Goal: Task Accomplishment & Management: Complete application form

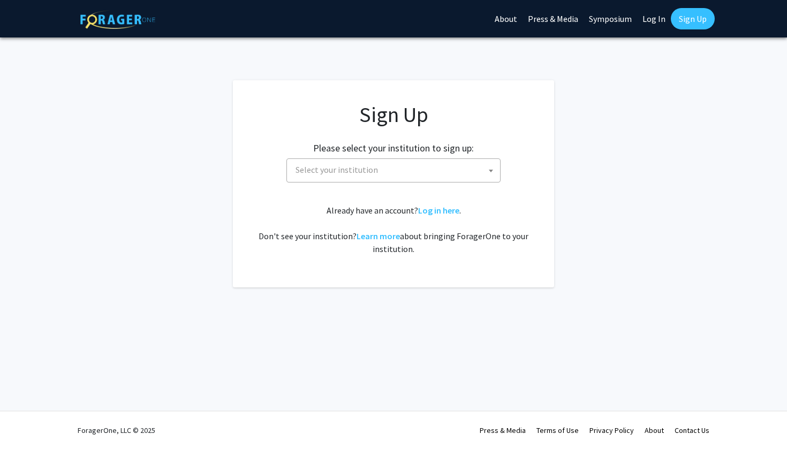
click at [321, 165] on span "Select your institution" at bounding box center [336, 169] width 82 height 11
type input "s"
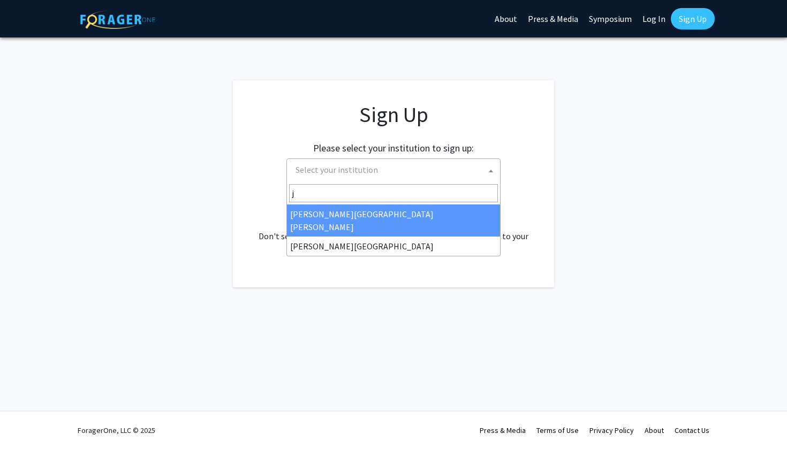
type input "j"
select select "1"
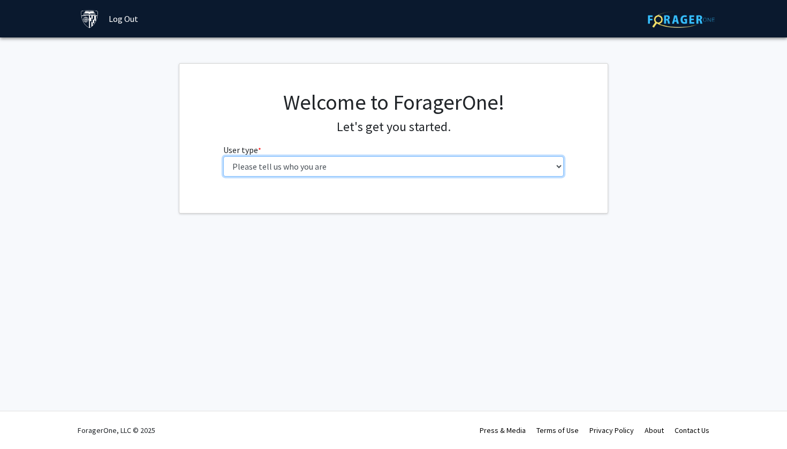
select select "1: undergrad"
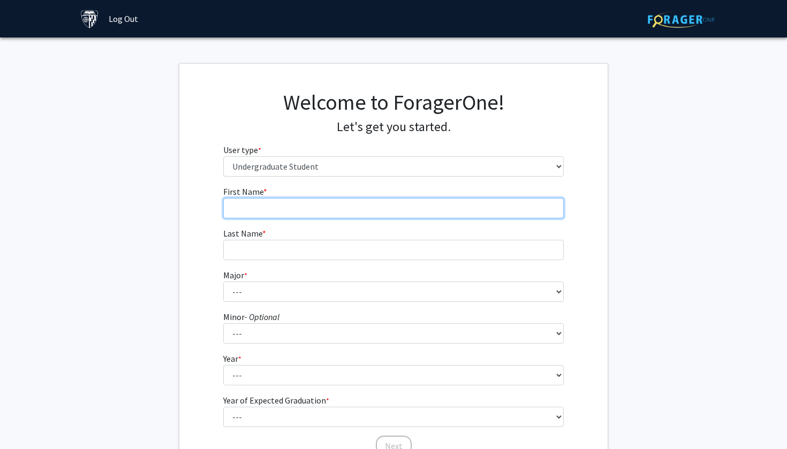
click at [316, 214] on input "First Name * required" at bounding box center [393, 208] width 341 height 20
type input "Wentao"
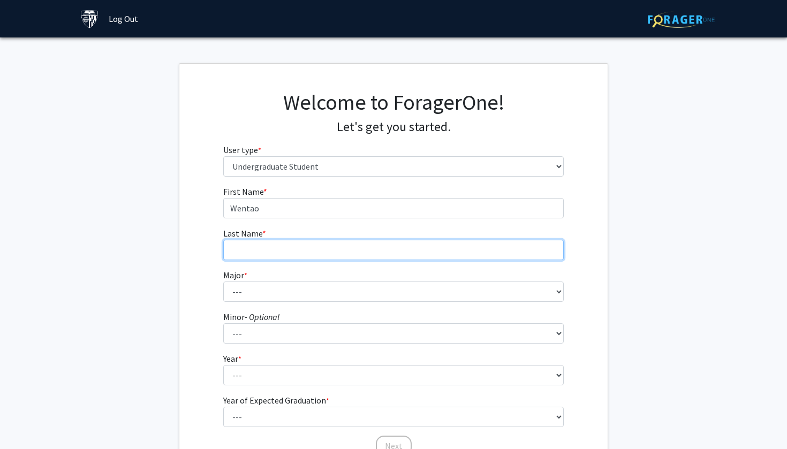
click at [311, 253] on input "Last Name * required" at bounding box center [393, 250] width 341 height 20
type input "Ouyang"
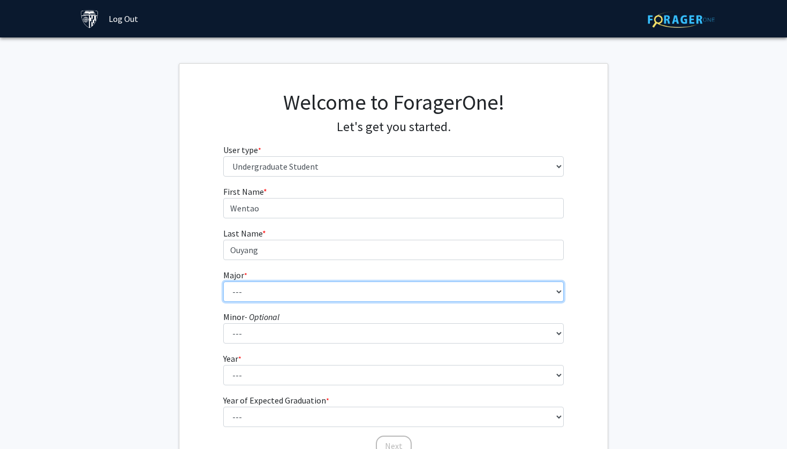
select select "42: 812"
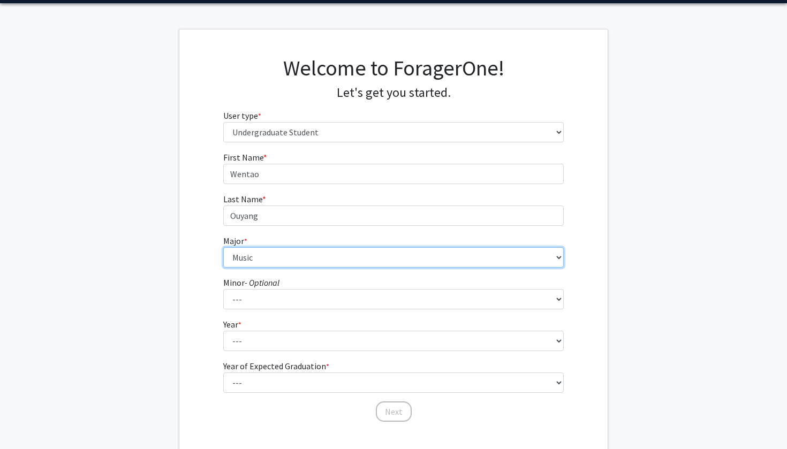
scroll to position [42, 0]
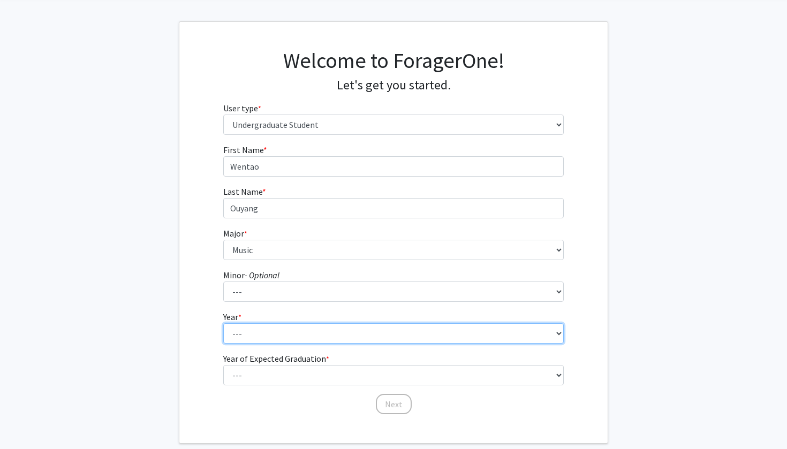
select select "1: first-year"
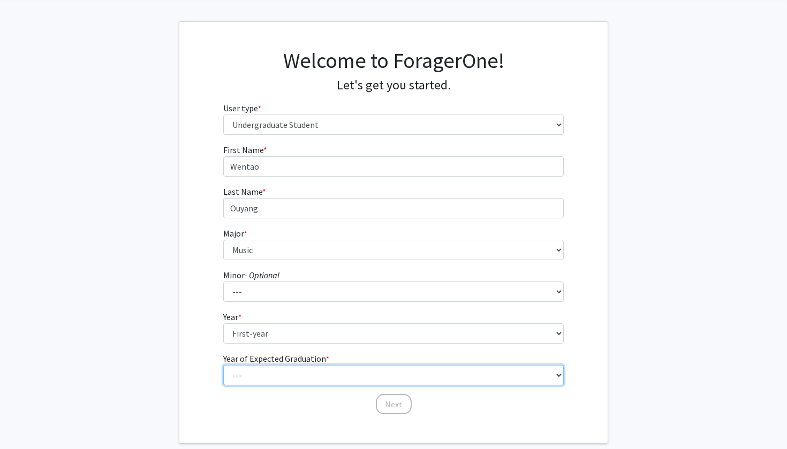
select select "5: 2029"
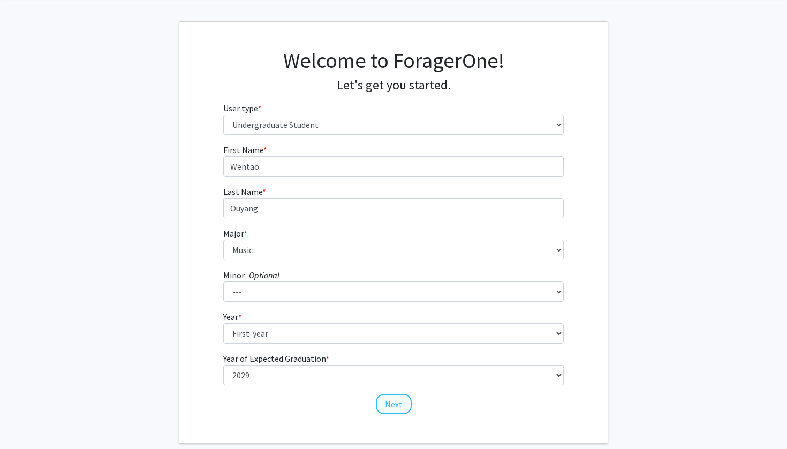
click at [384, 403] on button "Next" at bounding box center [394, 404] width 36 height 20
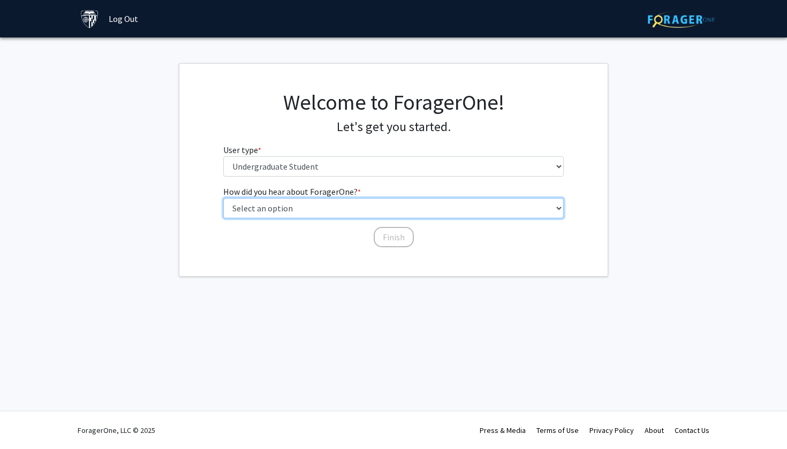
select select "3: university_website"
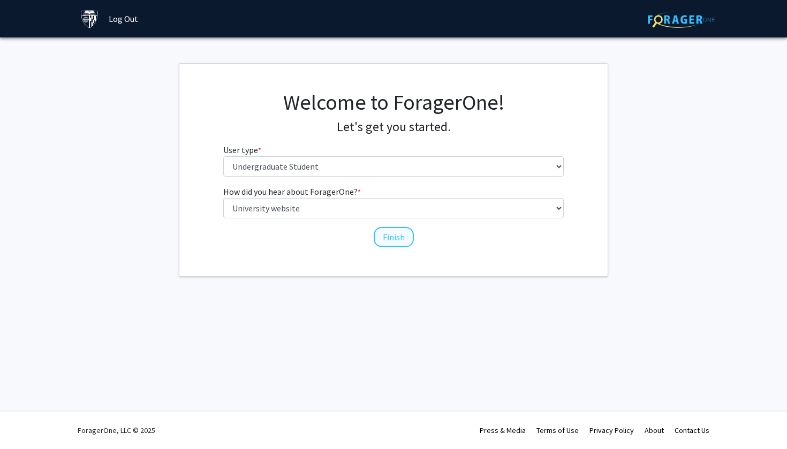
click at [389, 242] on button "Finish" at bounding box center [394, 237] width 40 height 20
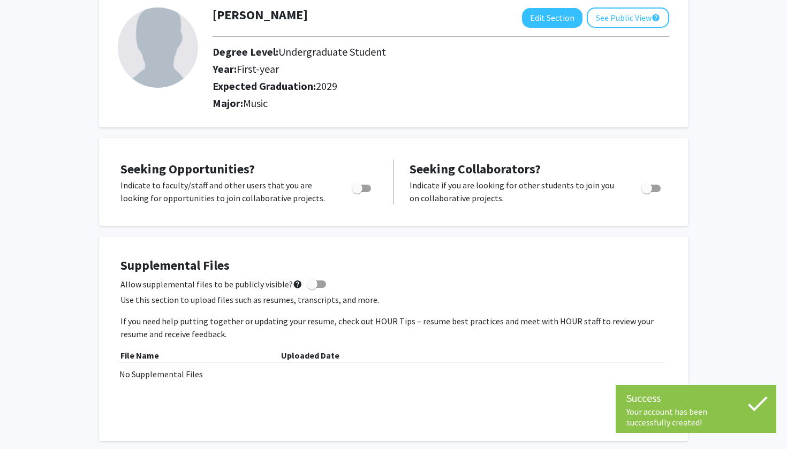
scroll to position [68, 0]
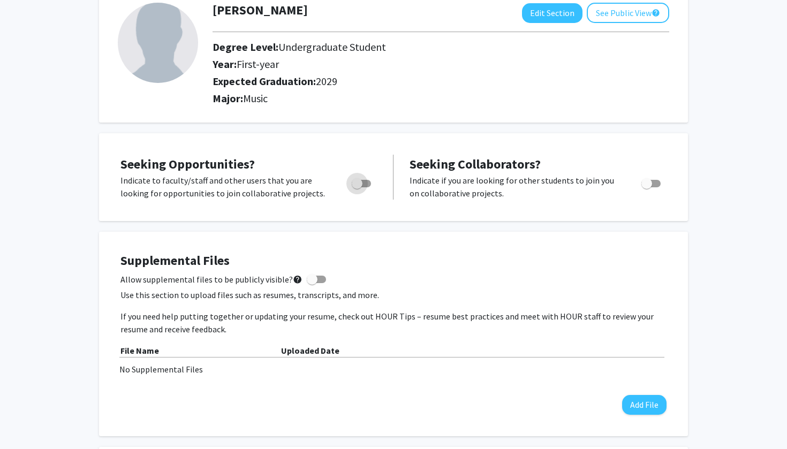
click at [368, 186] on span "Toggle" at bounding box center [361, 183] width 19 height 7
click at [357, 187] on input "Are you actively seeking opportunities?" at bounding box center [356, 187] width 1 height 1
checkbox input "true"
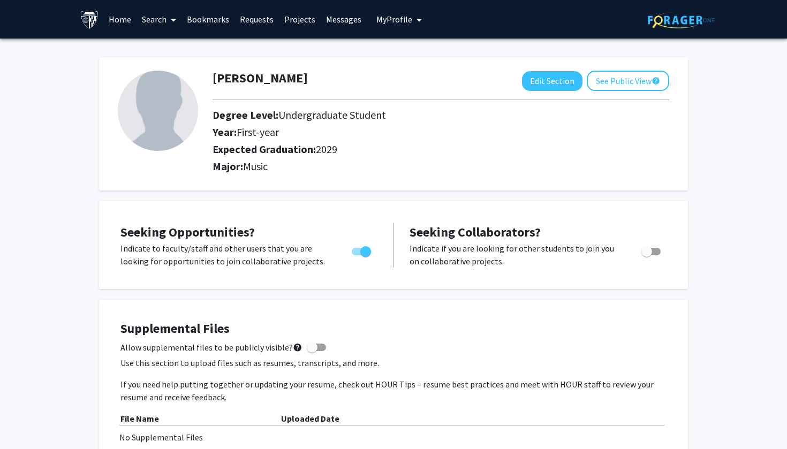
scroll to position [0, 0]
click at [636, 79] on button "See Public View help" at bounding box center [628, 81] width 82 height 20
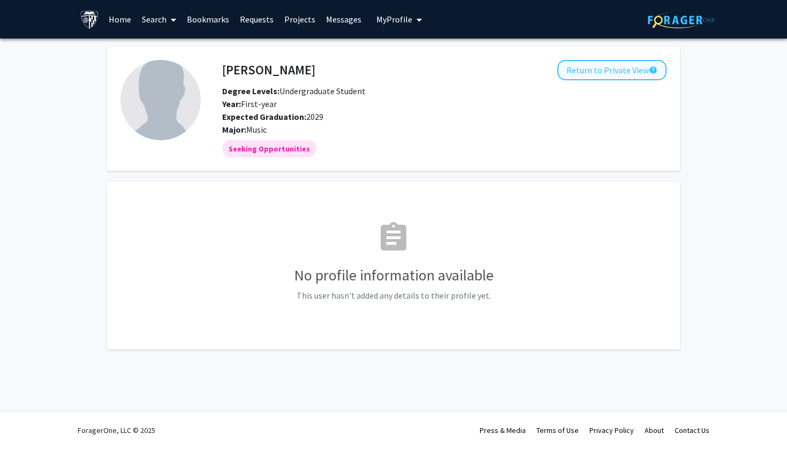
click at [586, 79] on button "Return to Private View help" at bounding box center [611, 70] width 109 height 20
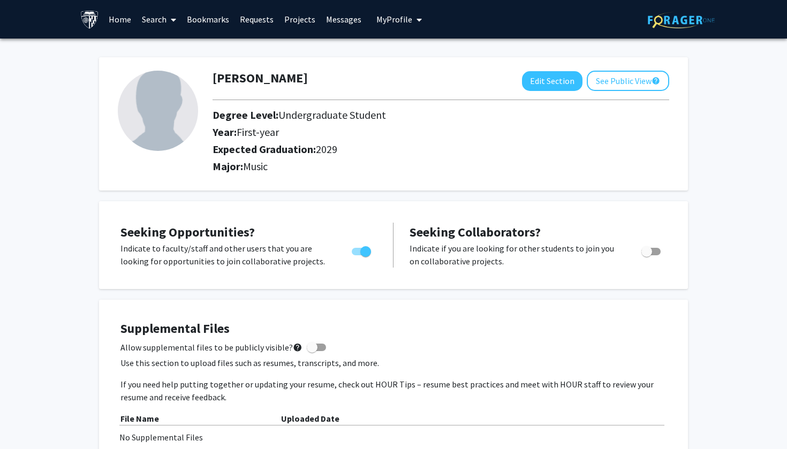
click at [151, 20] on link "Search" at bounding box center [158, 19] width 45 height 37
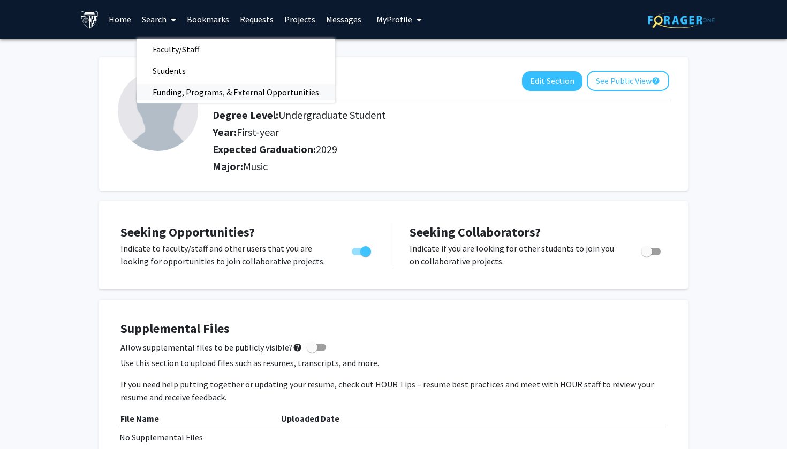
click at [175, 93] on span "Funding, Programs, & External Opportunities" at bounding box center [235, 91] width 199 height 21
